Goal: Task Accomplishment & Management: Use online tool/utility

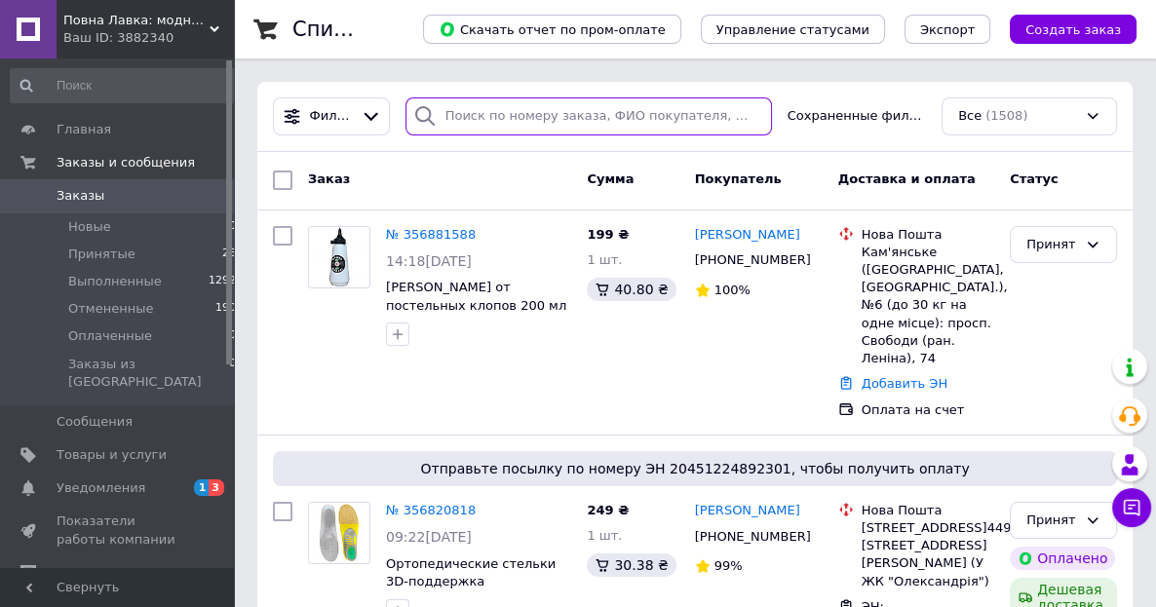
click at [461, 120] on input "search" at bounding box center [589, 117] width 367 height 38
paste input "356881588"
type input "356881588"
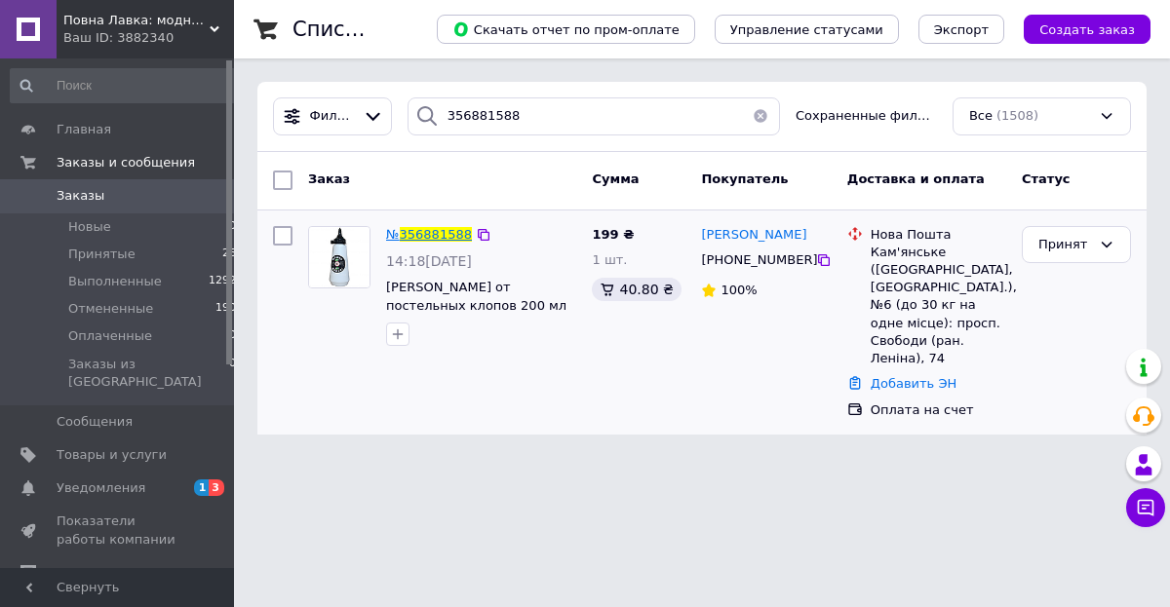
click at [434, 240] on span "356881588" at bounding box center [436, 234] width 72 height 15
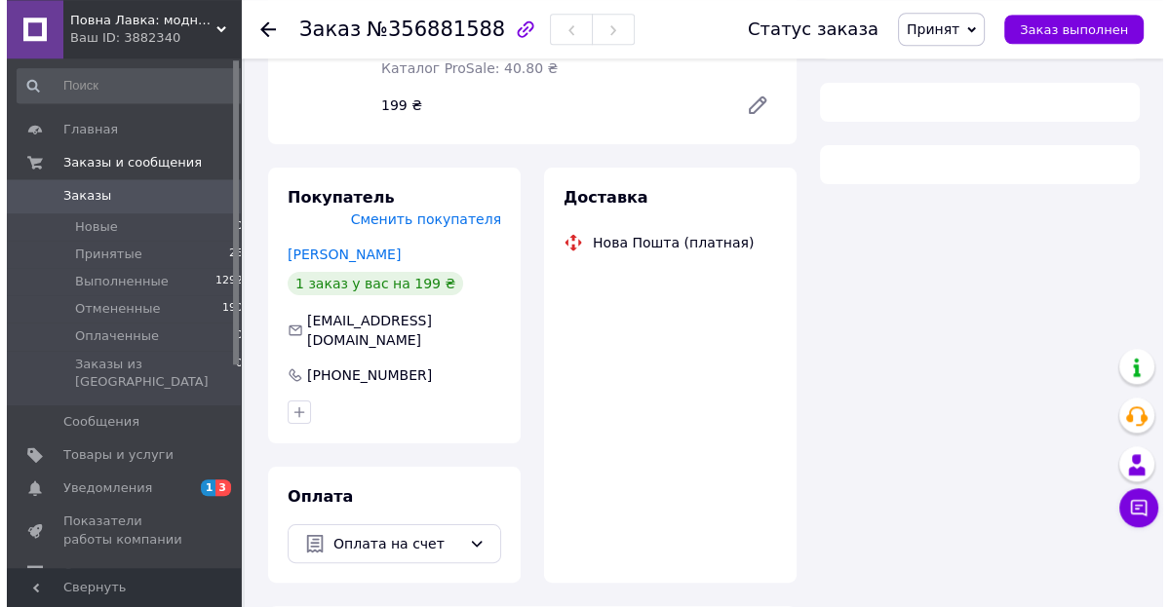
scroll to position [358, 0]
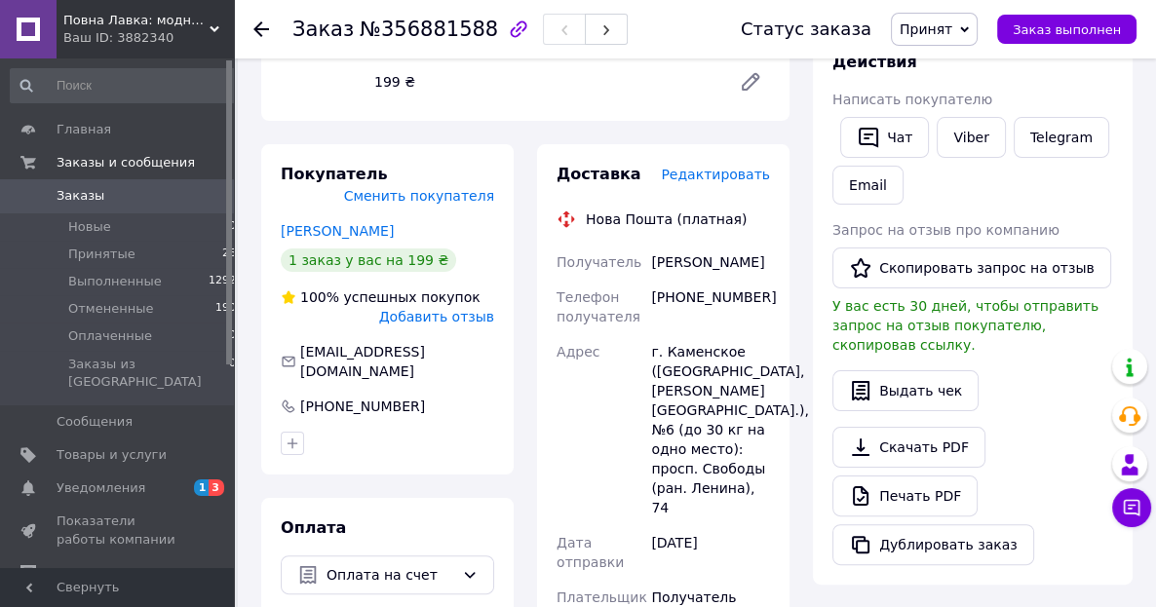
click at [717, 167] on span "Редактировать" at bounding box center [715, 175] width 109 height 16
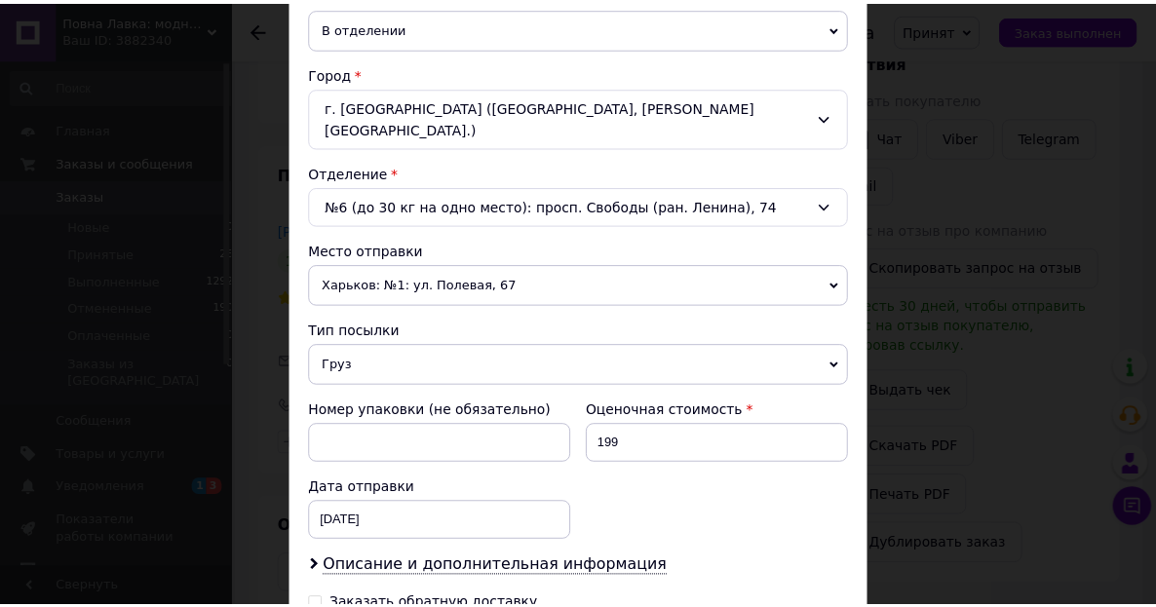
scroll to position [718, 0]
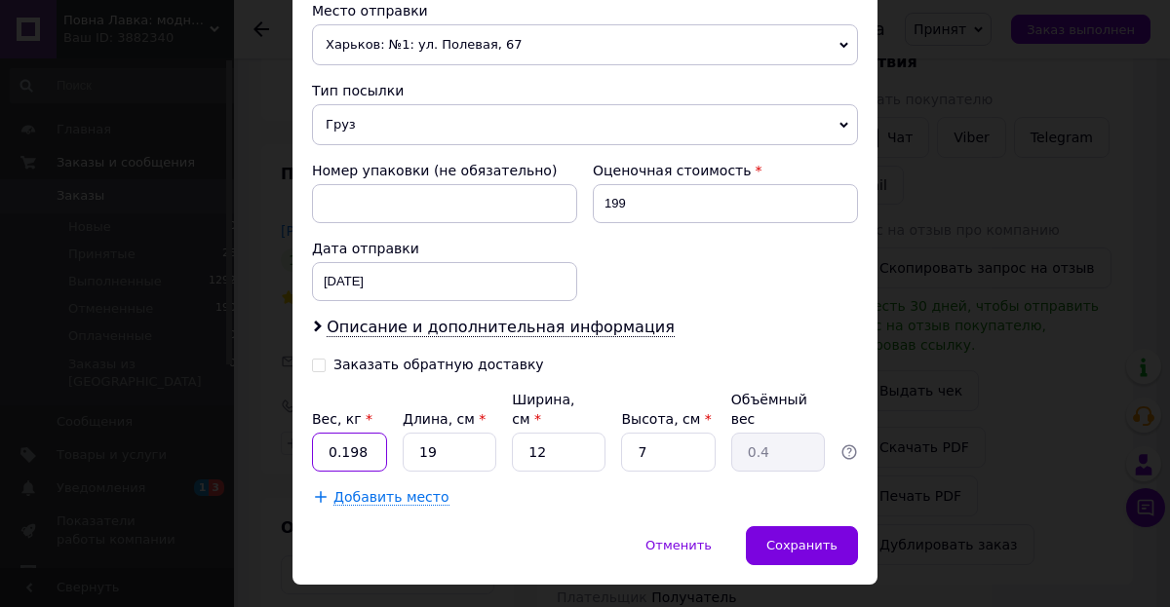
click at [356, 433] on input "0.198" at bounding box center [349, 452] width 75 height 39
type input "0.114"
type input "1"
type input "0.1"
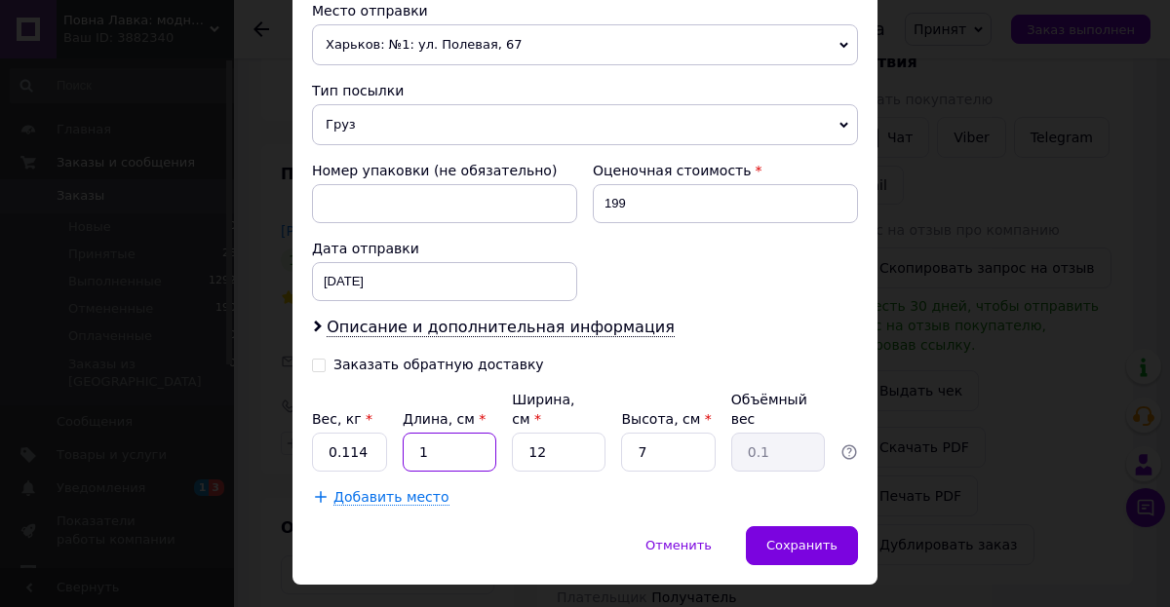
type input "15"
type input "0.32"
type input "15"
type input "1"
type input "0.1"
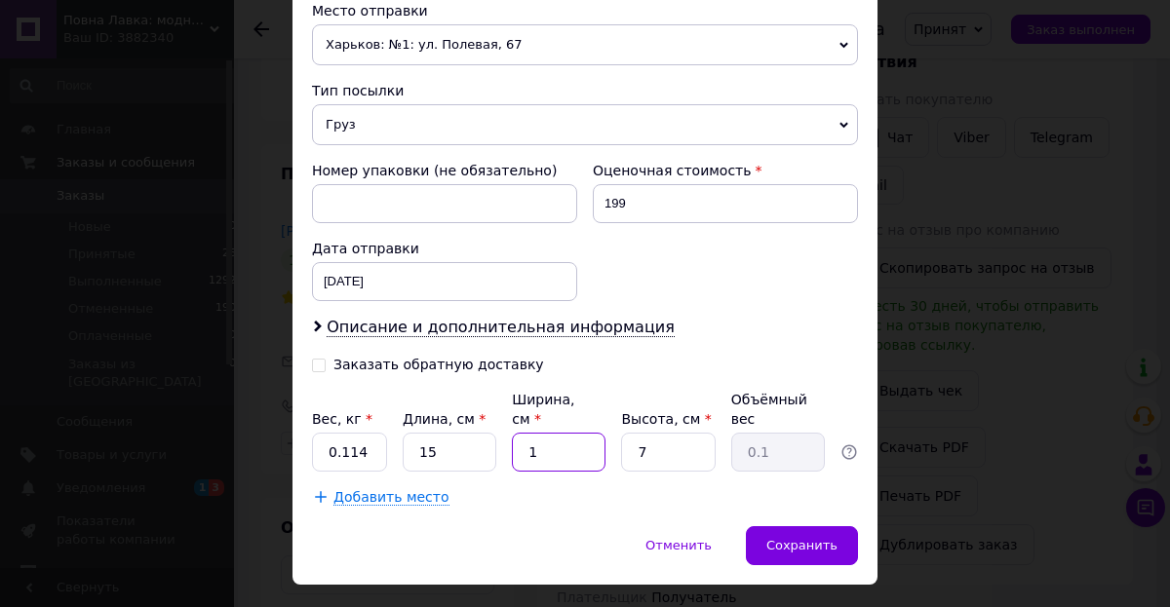
type input "10"
type input "0.26"
type input "10"
type input "1"
type input "0.1"
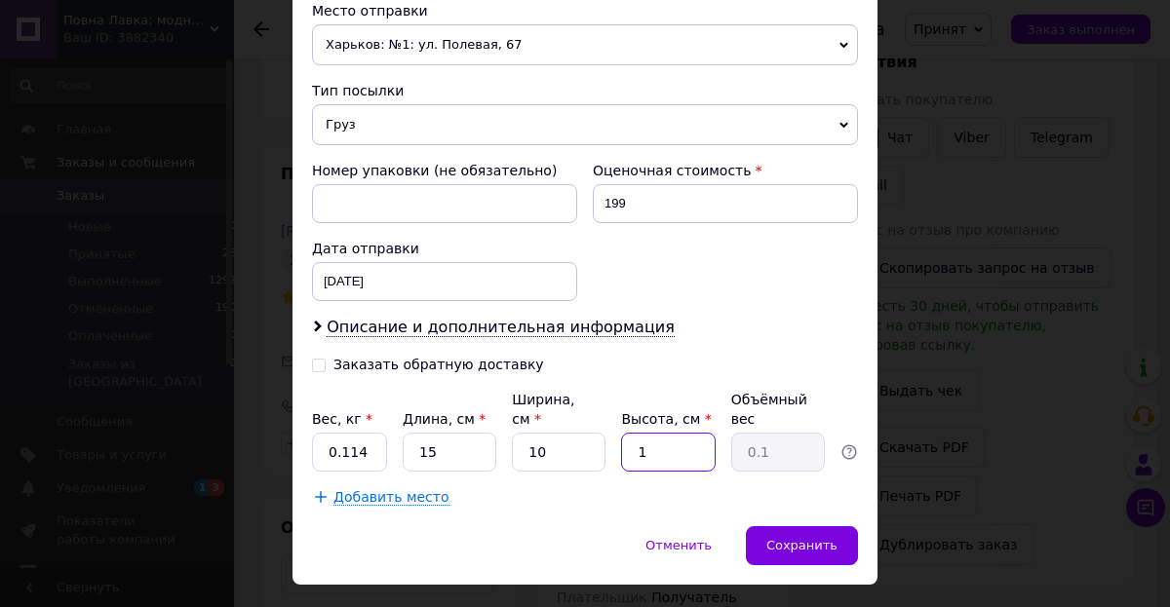
type input "10"
type input "0.38"
type input "10"
click at [781, 538] on span "Сохранить" at bounding box center [801, 545] width 71 height 15
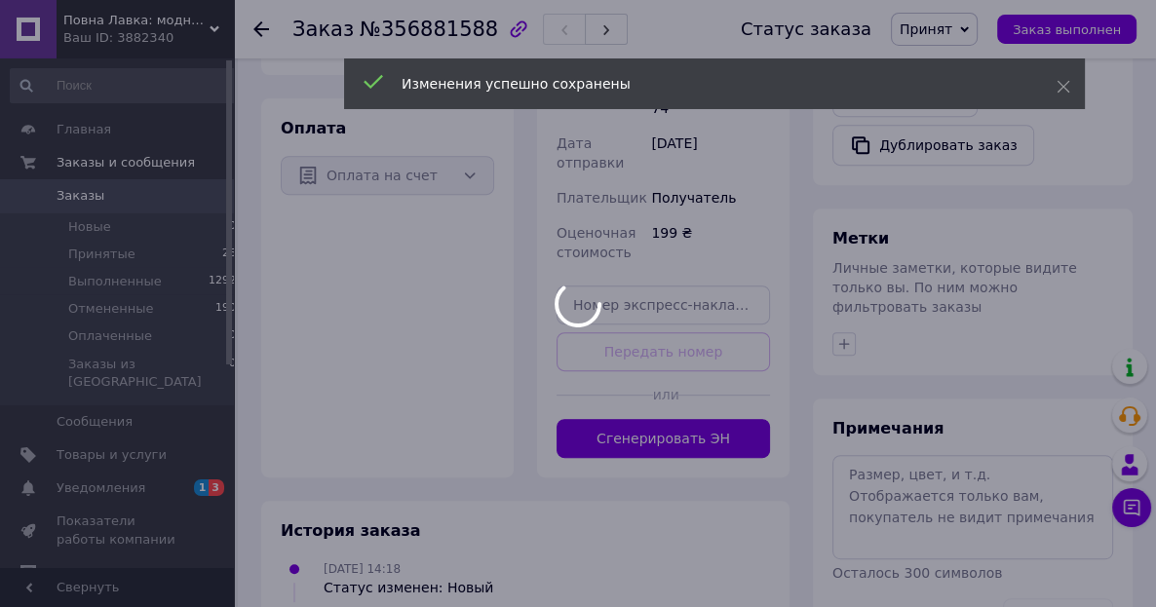
scroll to position [892, 0]
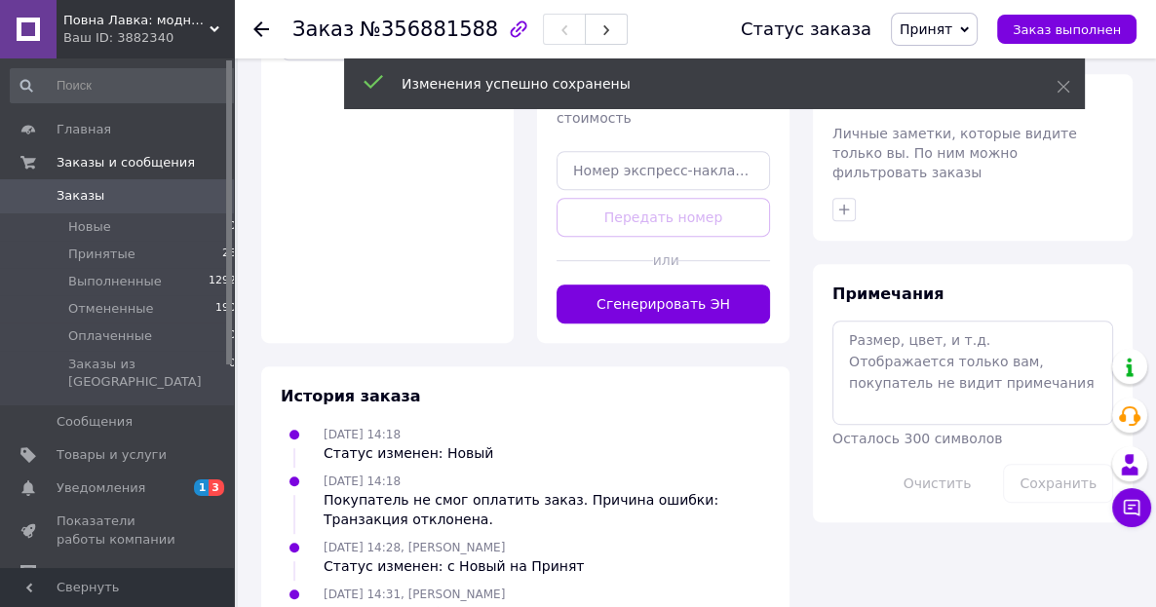
click at [685, 285] on button "Сгенерировать ЭН" at bounding box center [664, 304] width 214 height 39
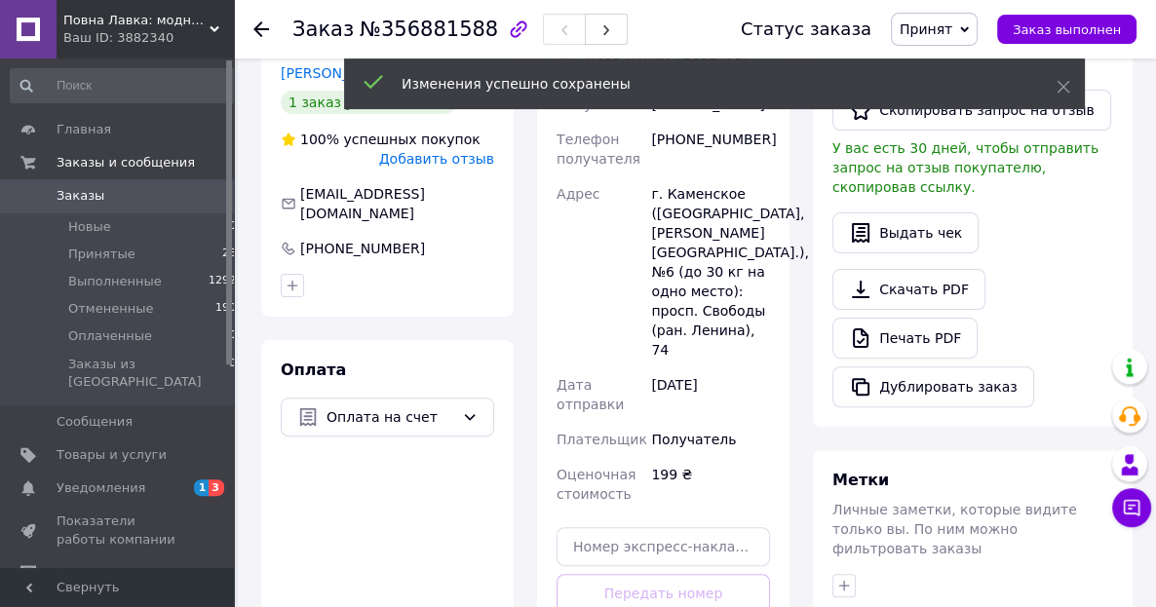
scroll to position [278, 0]
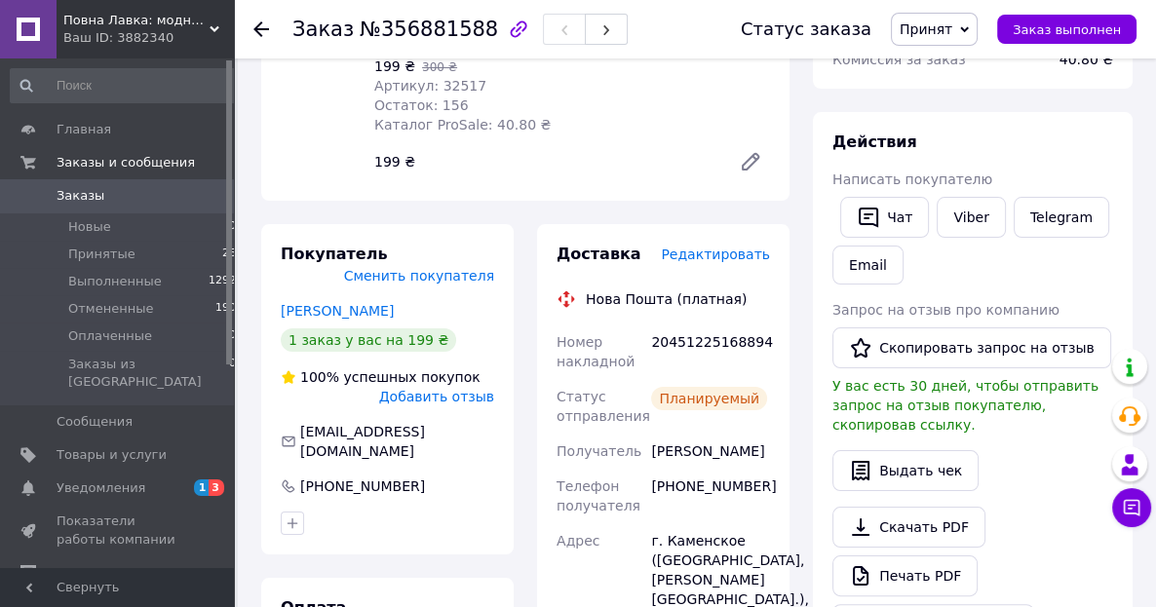
click at [705, 327] on div "20451225168894" at bounding box center [710, 352] width 127 height 55
copy div "20451225168894"
